Goal: Task Accomplishment & Management: Complete application form

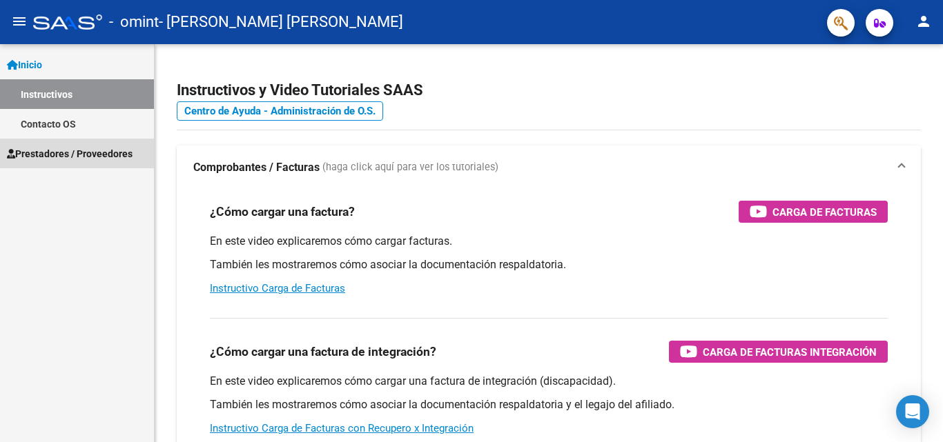
click at [86, 154] on span "Prestadores / Proveedores" at bounding box center [70, 153] width 126 height 15
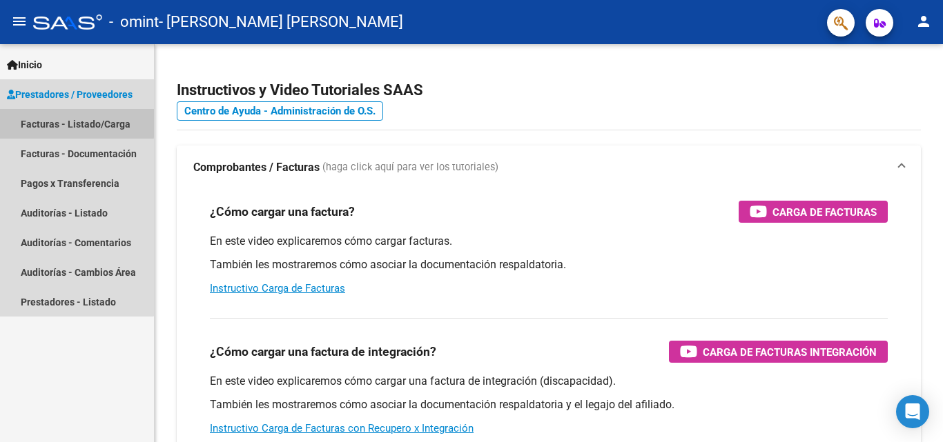
click at [43, 121] on link "Facturas - Listado/Carga" at bounding box center [77, 124] width 154 height 30
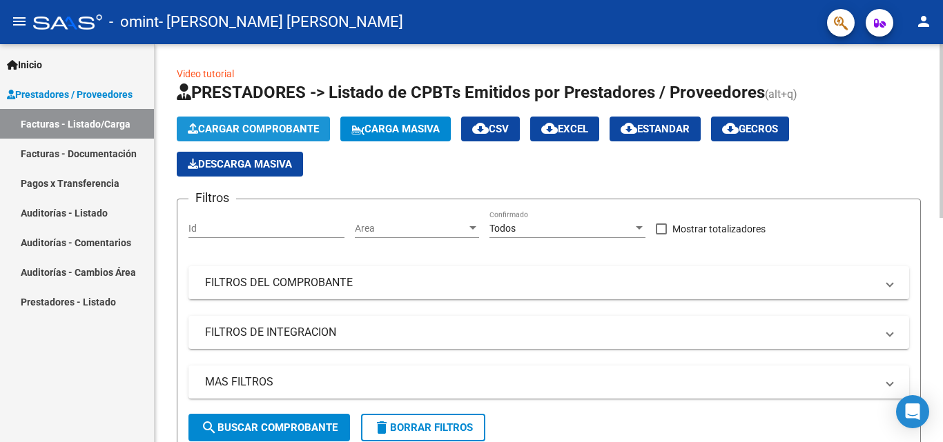
click at [251, 130] on span "Cargar Comprobante" at bounding box center [253, 129] width 131 height 12
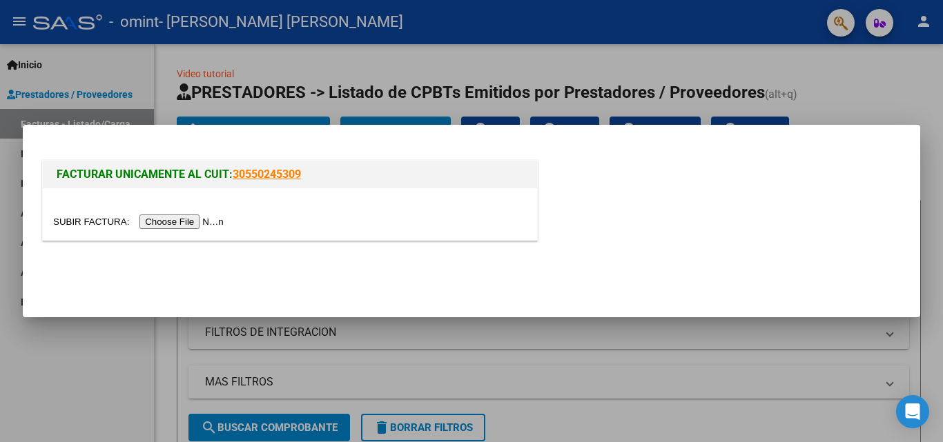
click at [194, 221] on input "file" at bounding box center [140, 222] width 175 height 14
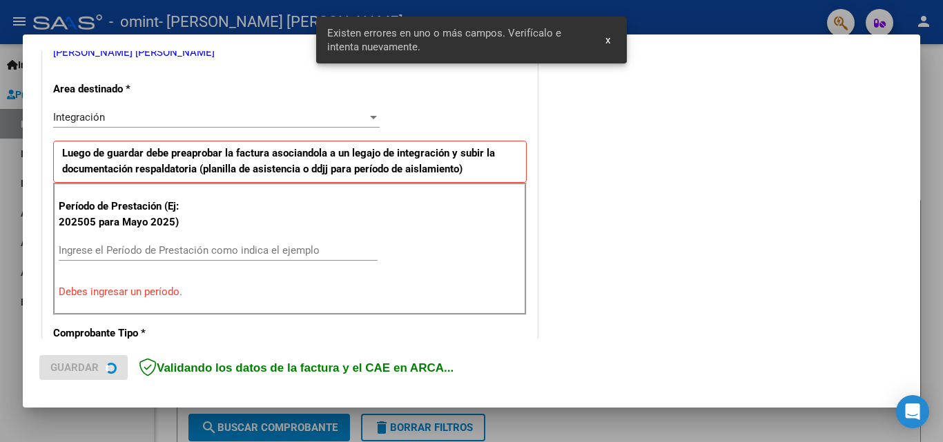
scroll to position [311, 0]
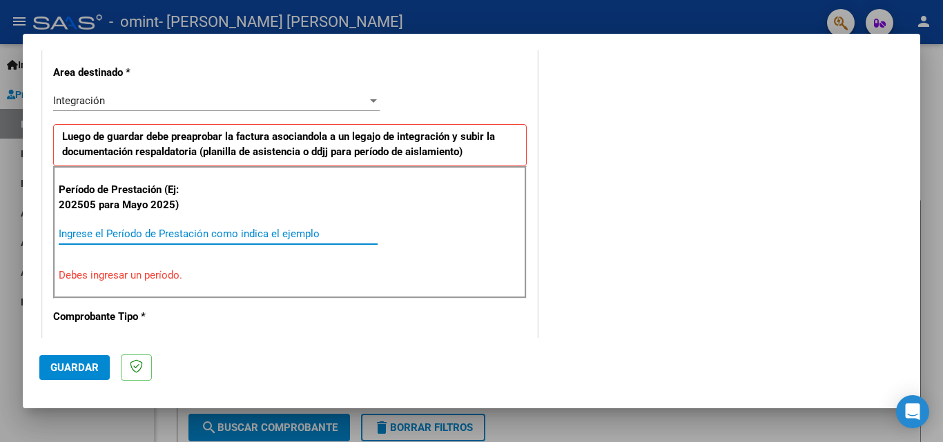
click at [138, 234] on input "Ingrese el Período de Prestación como indica el ejemplo" at bounding box center [218, 234] width 319 height 12
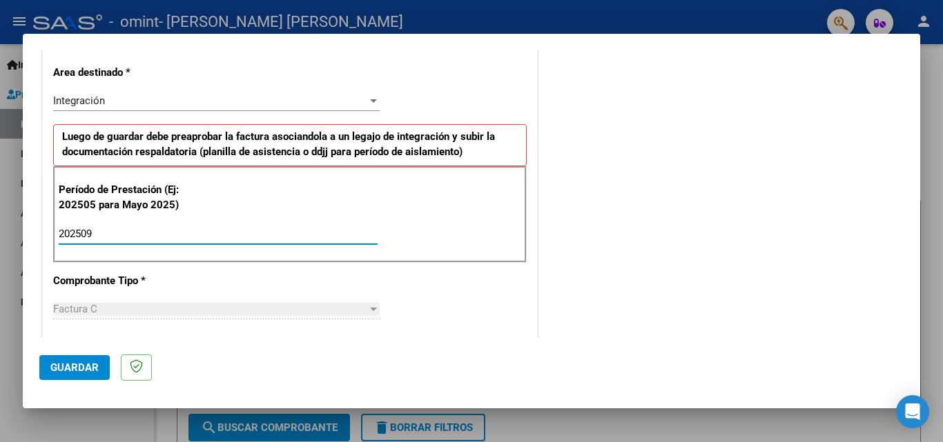
type input "202509"
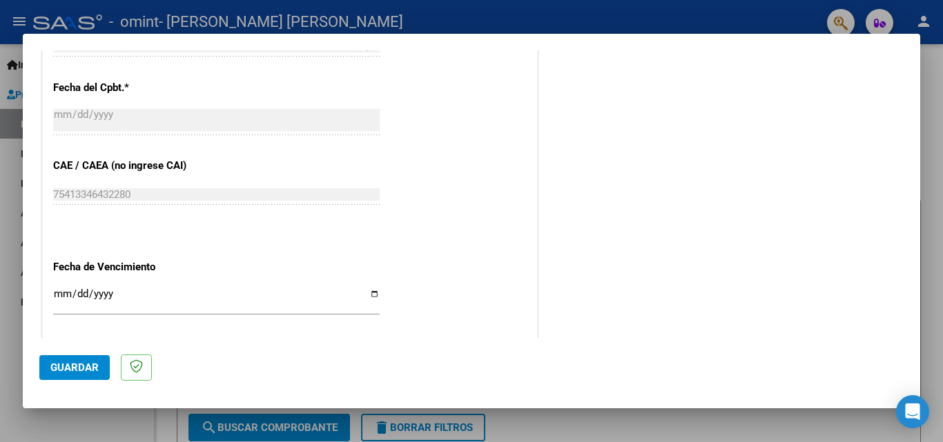
scroll to position [888, 0]
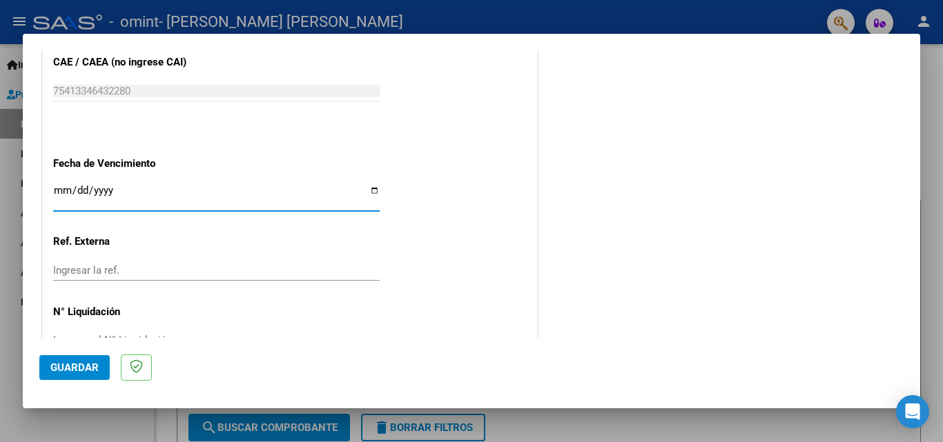
click at [367, 190] on input "Ingresar la fecha" at bounding box center [216, 196] width 326 height 22
type input "[DATE]"
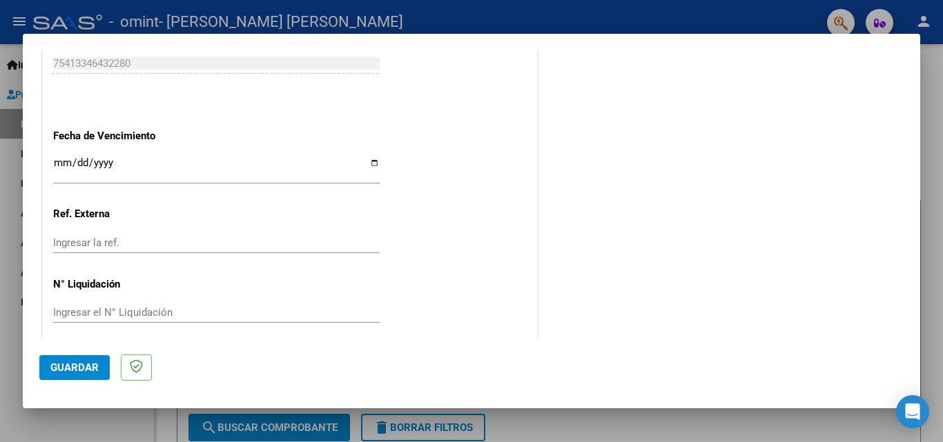
scroll to position [927, 0]
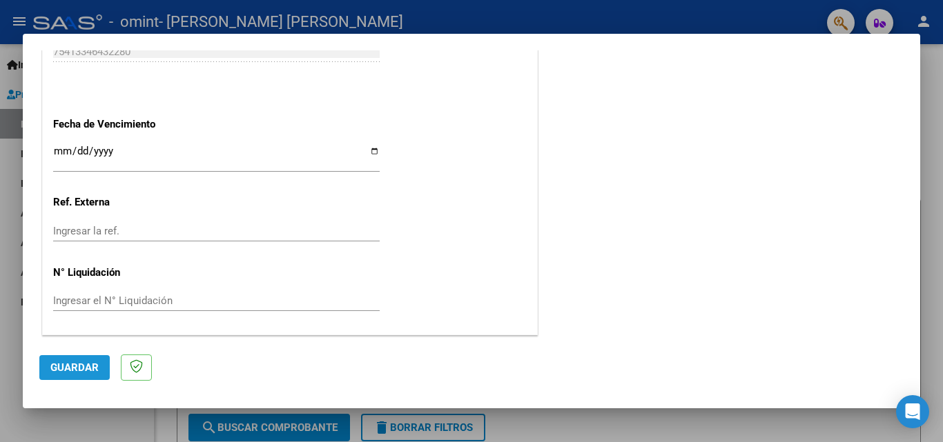
click at [82, 366] on span "Guardar" at bounding box center [74, 368] width 48 height 12
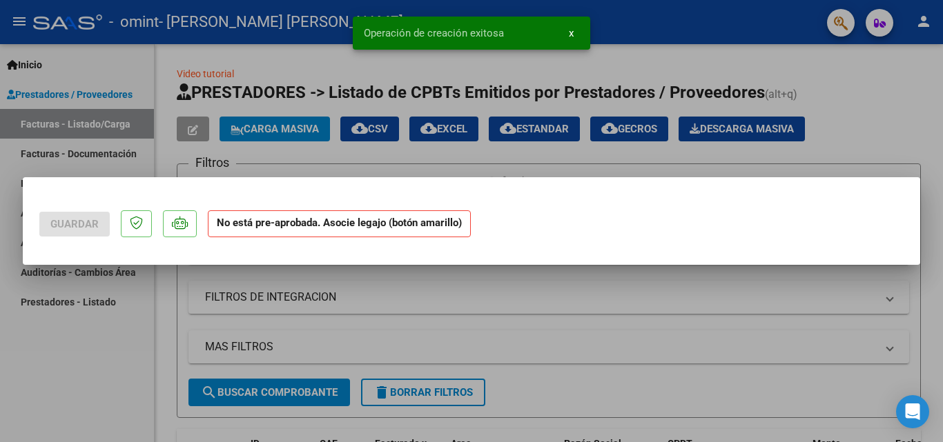
scroll to position [0, 0]
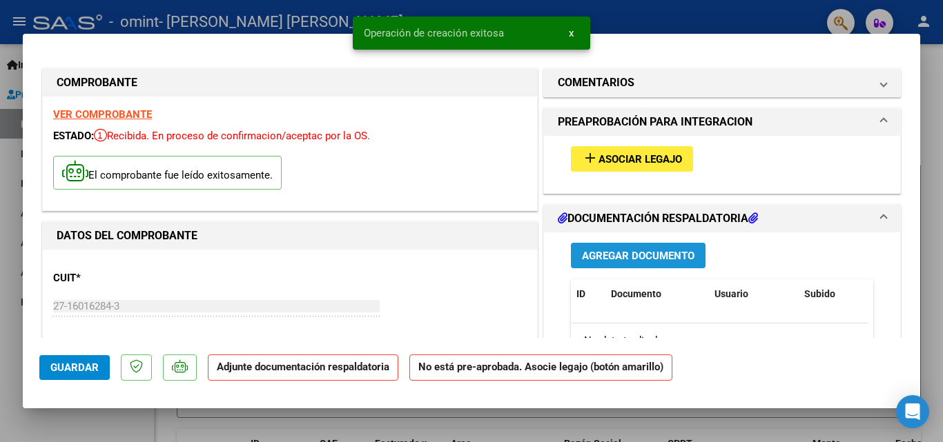
click at [643, 258] on span "Agregar Documento" at bounding box center [638, 256] width 112 height 12
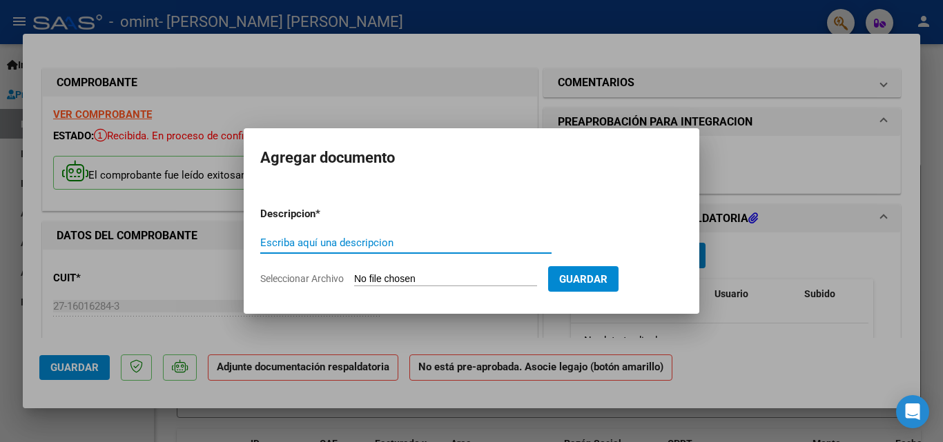
click at [277, 246] on input "Escriba aquí una descripcion" at bounding box center [405, 243] width 291 height 12
type input "[PERSON_NAME] - Planilla de asistencia de M de apoyo - [DATE]"
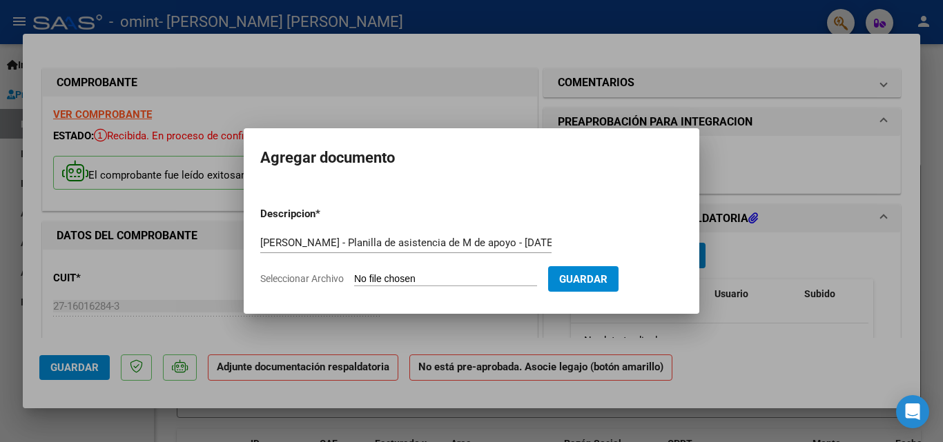
click at [462, 279] on input "Seleccionar Archivo" at bounding box center [445, 279] width 183 height 13
type input "C:\fakepath\[PERSON_NAME] - planilla de asistencia de M de apoyo - Sept 25160.p…"
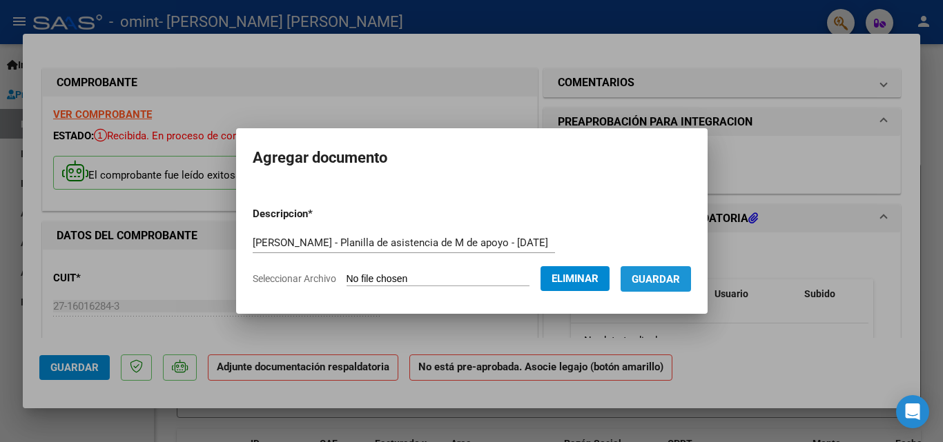
click at [674, 280] on span "Guardar" at bounding box center [655, 279] width 48 height 12
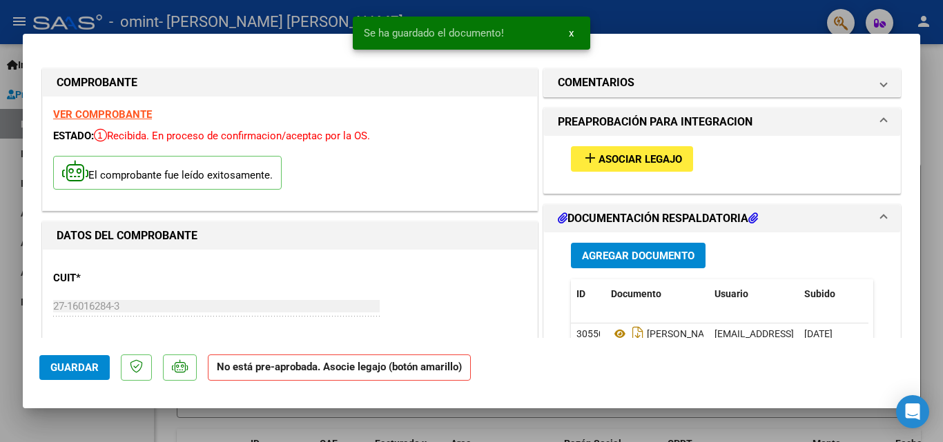
click at [927, 248] on div at bounding box center [471, 221] width 943 height 442
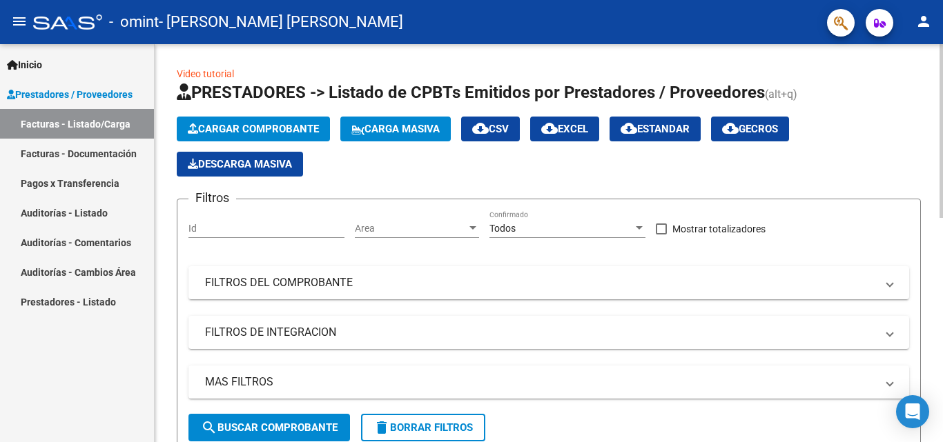
click at [928, 22] on mat-icon "person" at bounding box center [923, 21] width 17 height 17
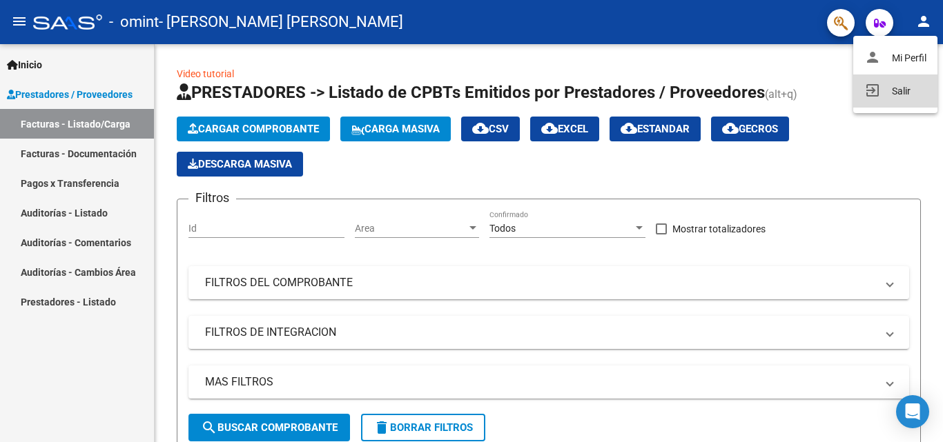
click at [900, 89] on button "exit_to_app Salir" at bounding box center [895, 91] width 84 height 33
